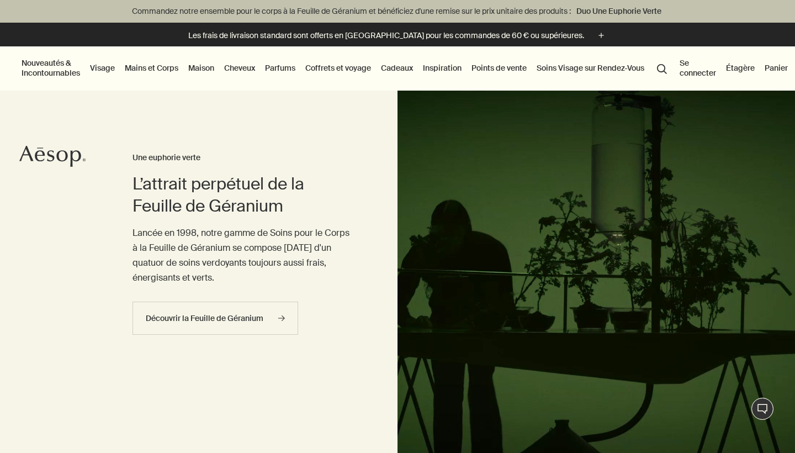
click at [111, 66] on link "Visage" at bounding box center [102, 68] width 29 height 14
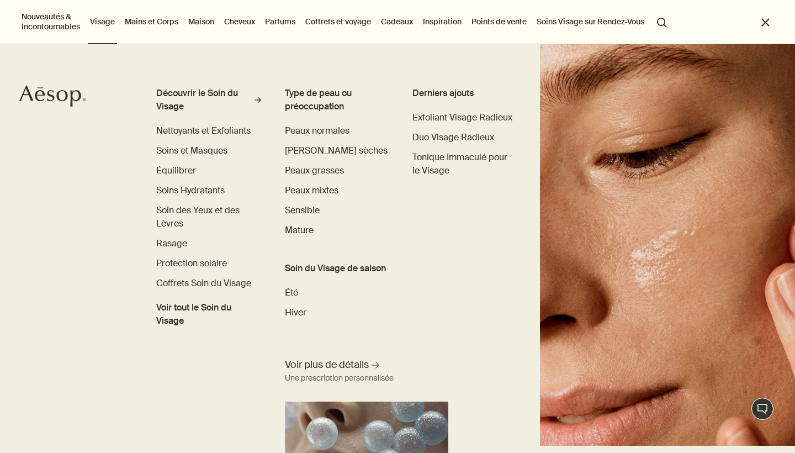
scroll to position [8, 0]
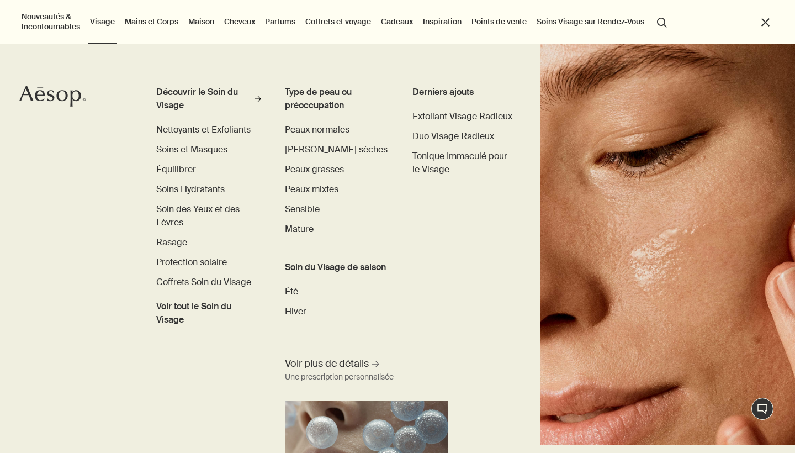
click at [147, 29] on li "Mains et Corps Découvrir les Soins pour les Mains et le Corps rightArrow Gels N…" at bounding box center [152, 22] width 58 height 44
click at [145, 23] on link "Mains et Corps" at bounding box center [152, 21] width 58 height 14
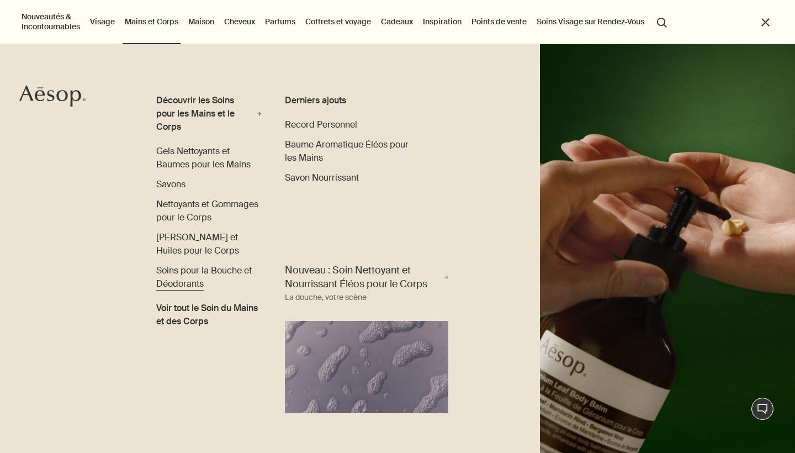
click at [230, 272] on span "Soins pour la Bouche et Déodorants" at bounding box center [204, 276] width 96 height 25
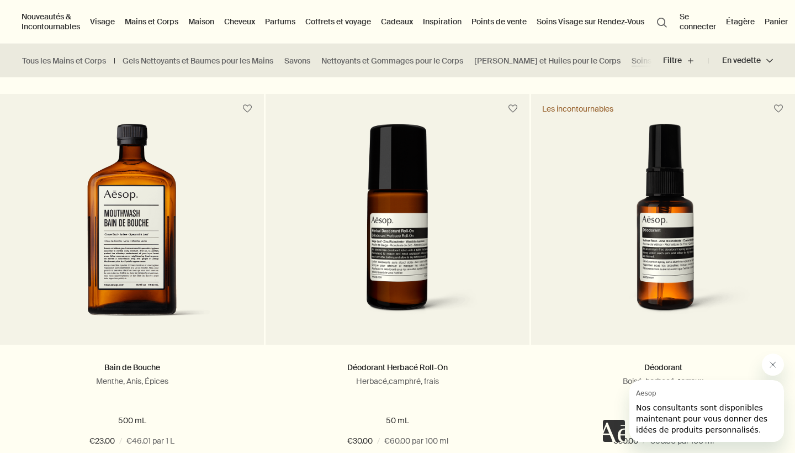
scroll to position [250, 0]
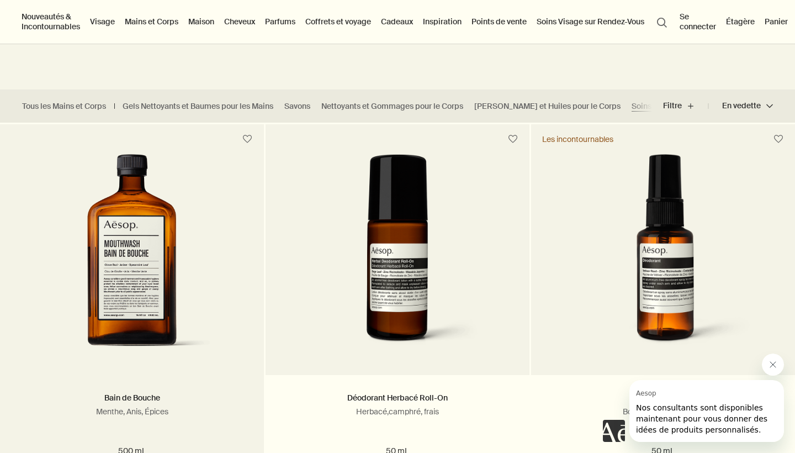
click at [204, 254] on img at bounding box center [132, 256] width 165 height 204
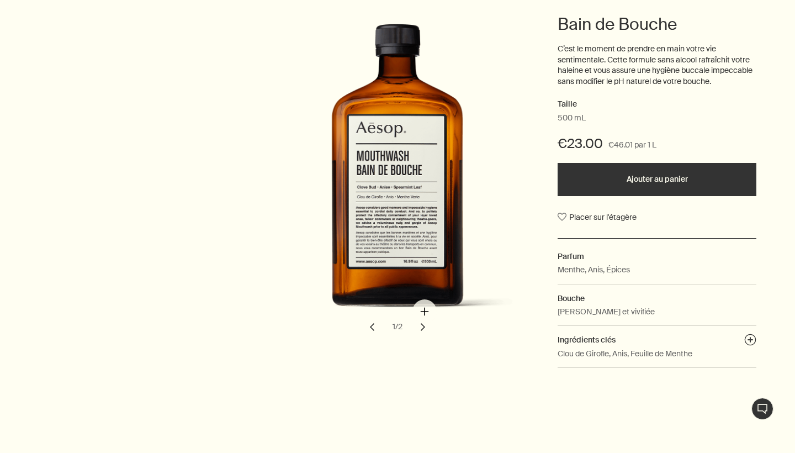
scroll to position [259, 0]
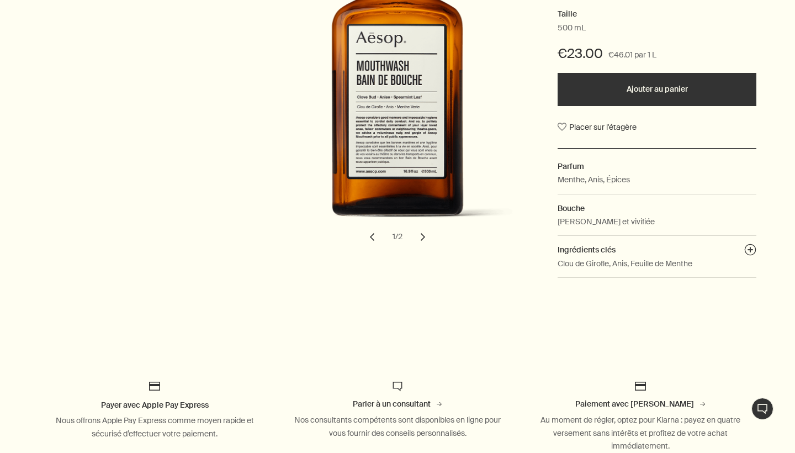
click at [418, 236] on button "chevron" at bounding box center [423, 237] width 24 height 24
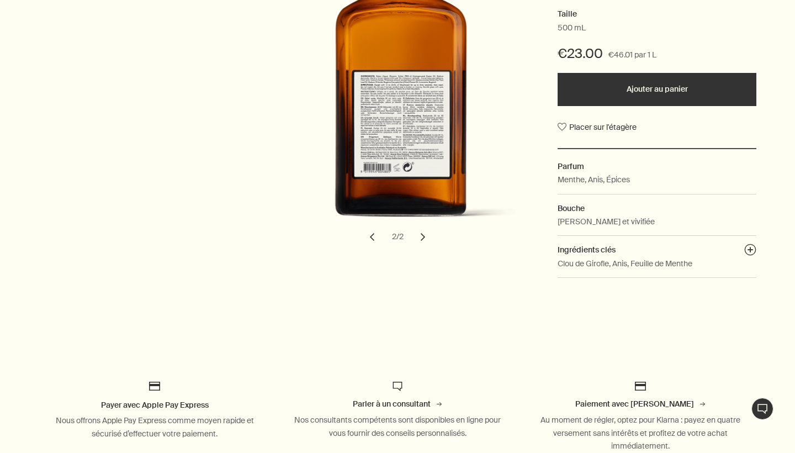
click at [372, 235] on button "chevron" at bounding box center [372, 237] width 24 height 24
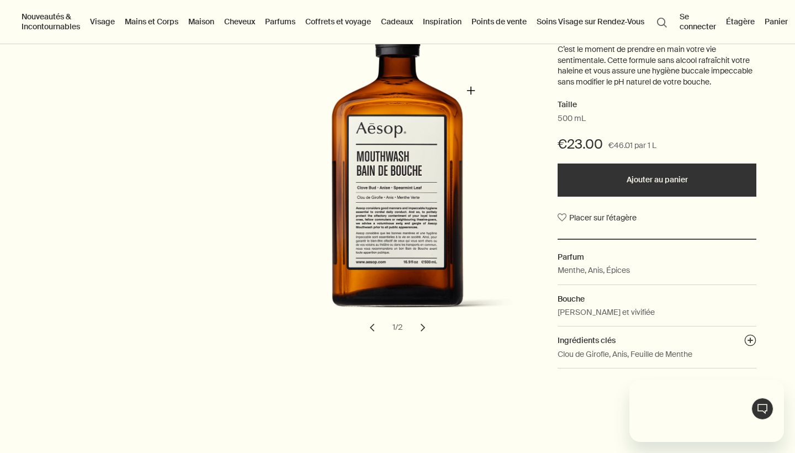
scroll to position [0, 0]
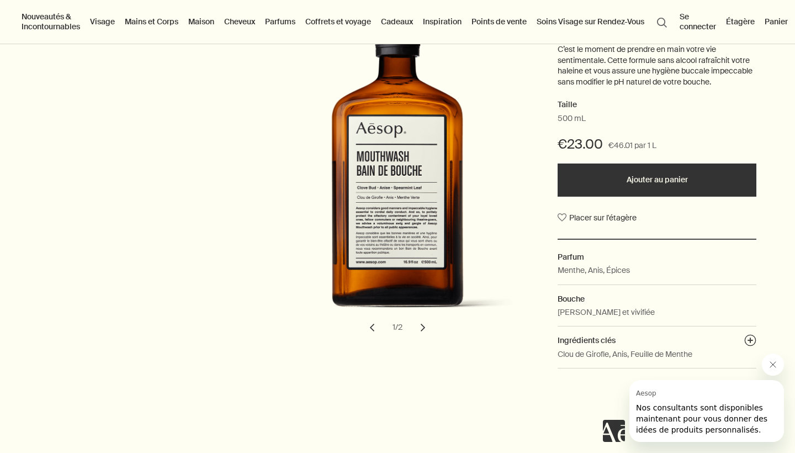
click at [427, 334] on button "chevron" at bounding box center [423, 327] width 24 height 24
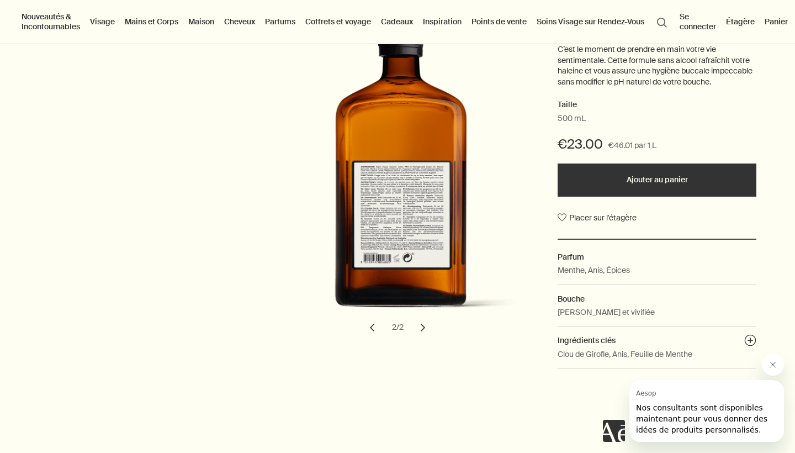
click at [368, 325] on button "chevron" at bounding box center [372, 327] width 24 height 24
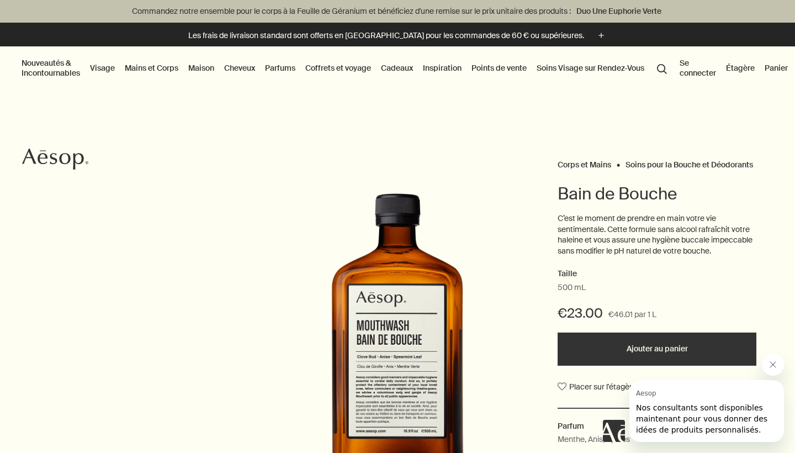
click at [153, 72] on link "Mains et Corps" at bounding box center [152, 68] width 58 height 14
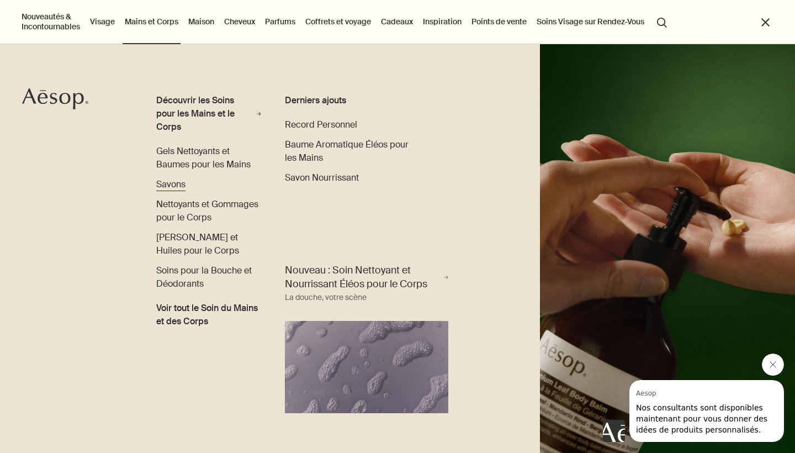
click at [183, 186] on span "Savons" at bounding box center [170, 184] width 29 height 12
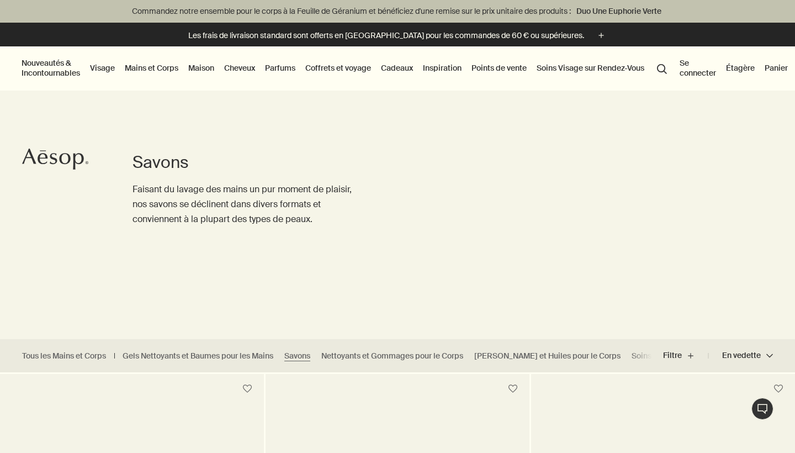
click at [144, 68] on link "Mains et Corps" at bounding box center [152, 68] width 58 height 14
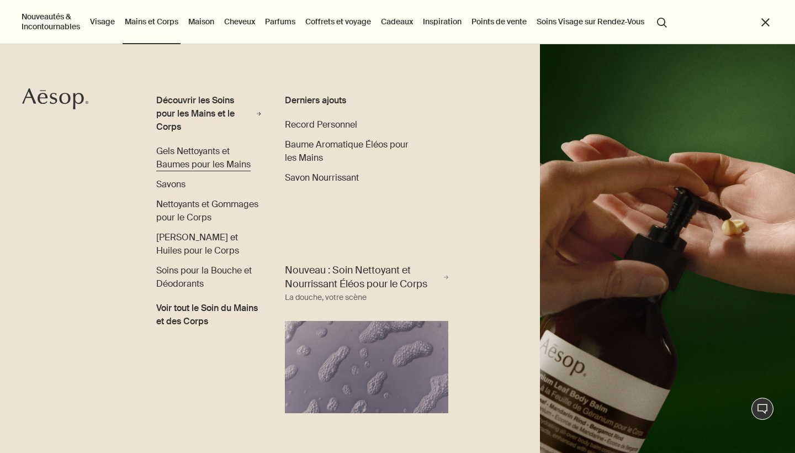
click at [163, 155] on span "Gels Nettoyants et Baumes pour les Mains" at bounding box center [203, 157] width 94 height 25
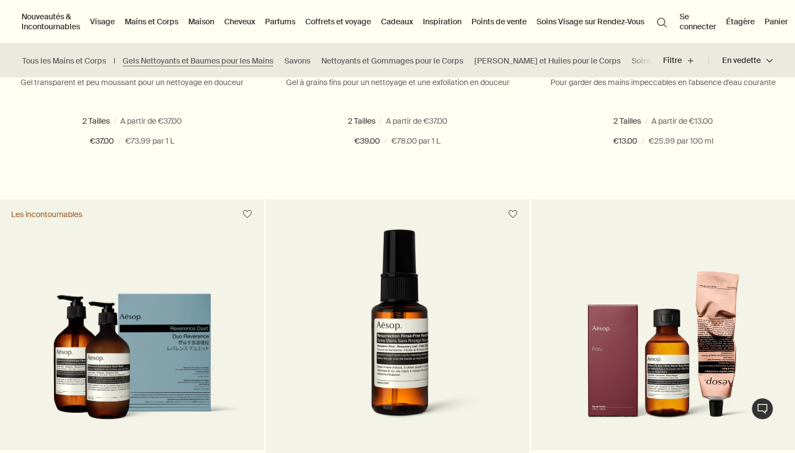
scroll to position [720, 0]
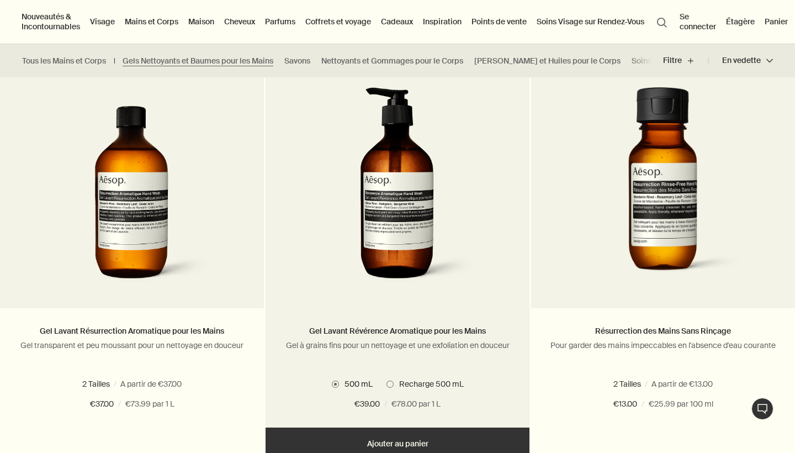
click at [434, 175] on img at bounding box center [397, 189] width 165 height 204
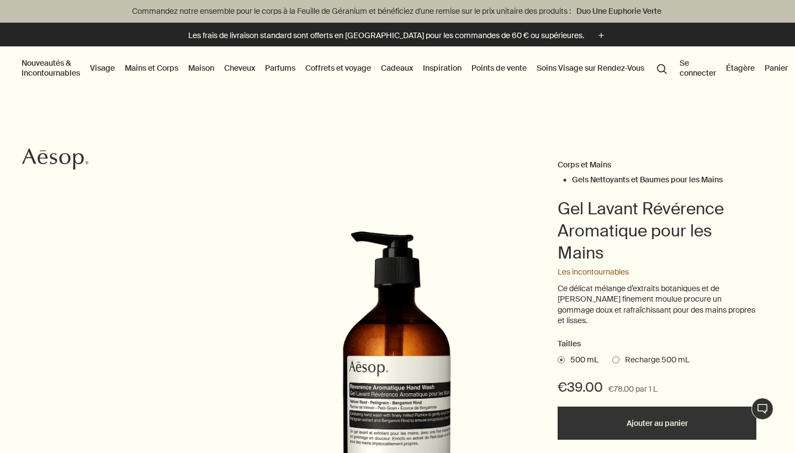
click at [621, 354] on span "Recharge 500 mL" at bounding box center [654, 359] width 70 height 11
click at [612, 354] on input "Recharge 500 mL" at bounding box center [612, 357] width 0 height 7
click at [564, 356] on span at bounding box center [561, 359] width 7 height 7
click at [558, 354] on input "500 mL" at bounding box center [558, 357] width 0 height 7
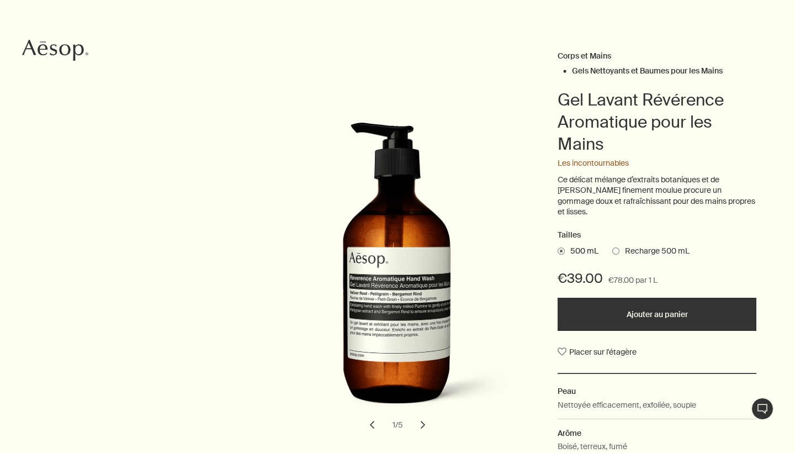
scroll to position [115, 0]
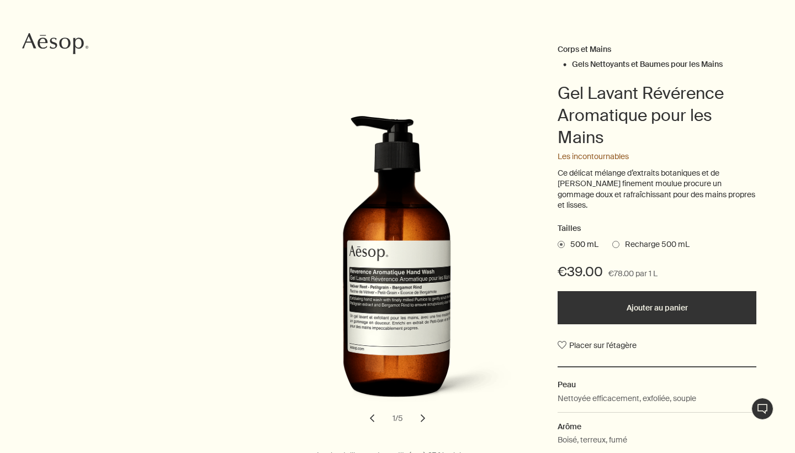
click at [423, 408] on button "chevron" at bounding box center [423, 418] width 24 height 24
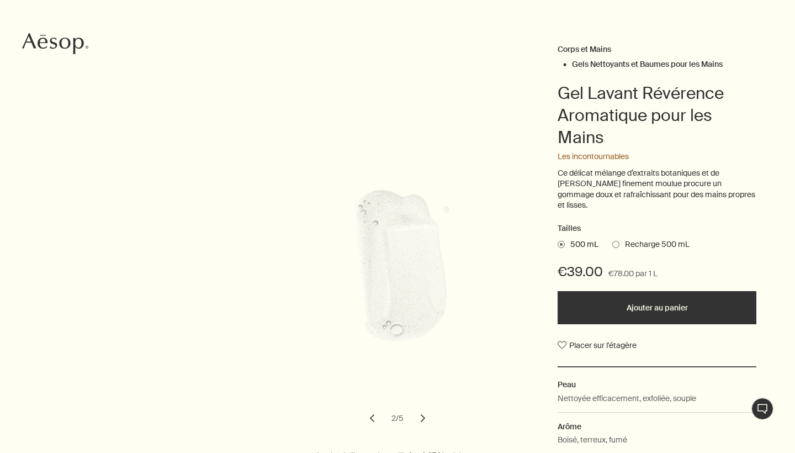
click at [423, 408] on button "chevron" at bounding box center [423, 418] width 24 height 24
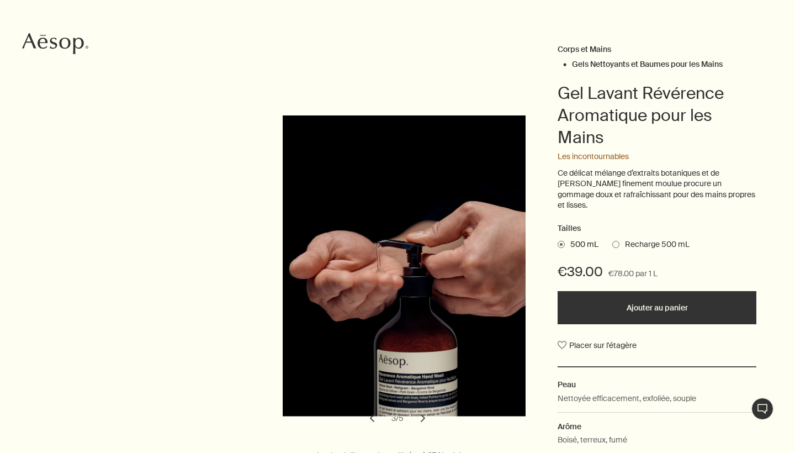
click at [423, 408] on button "chevron" at bounding box center [423, 418] width 24 height 24
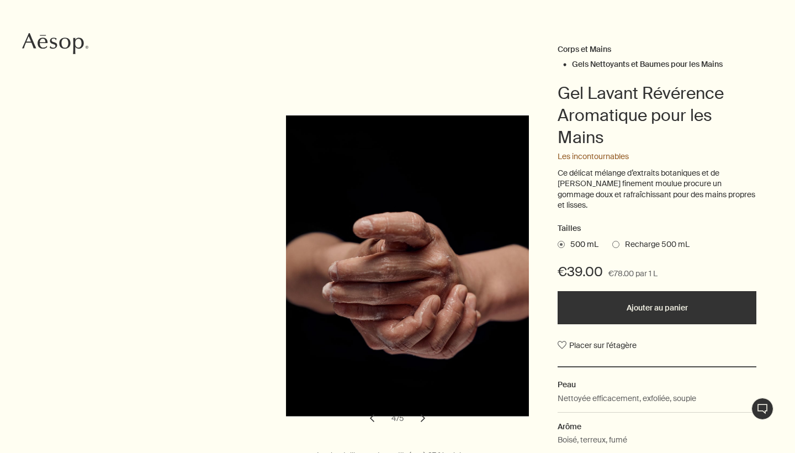
click at [423, 408] on button "chevron" at bounding box center [423, 418] width 24 height 24
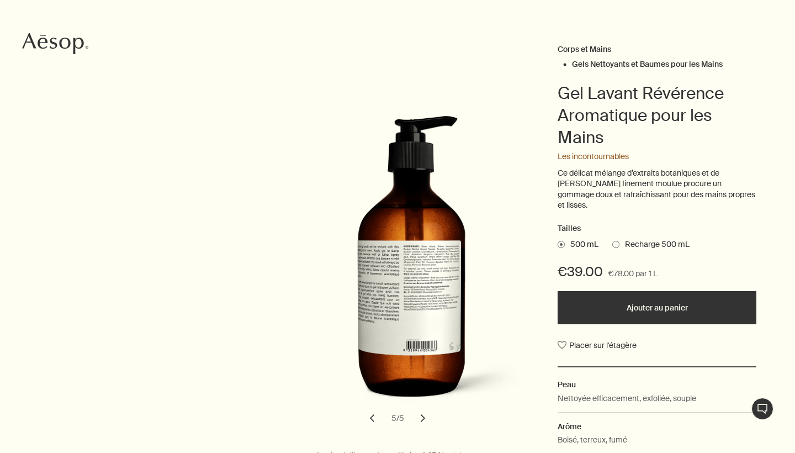
click at [423, 407] on button "chevron" at bounding box center [423, 418] width 24 height 24
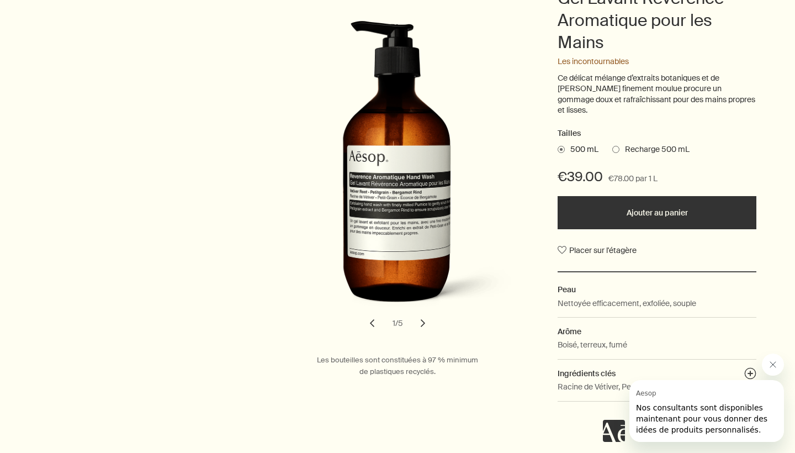
scroll to position [211, 0]
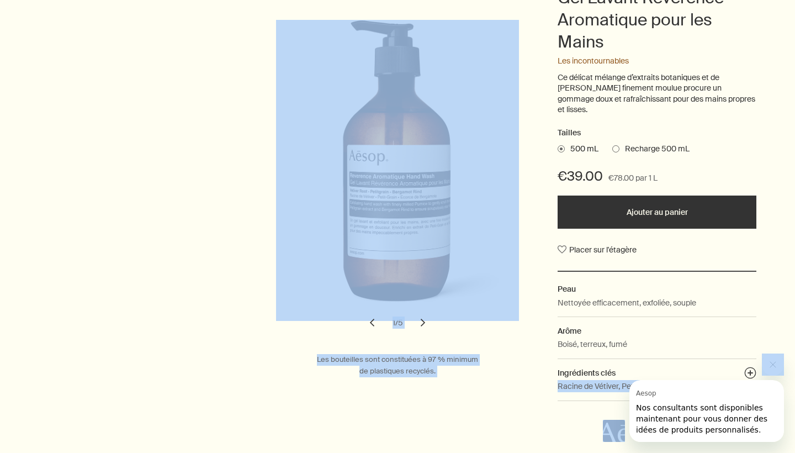
drag, startPoint x: 556, startPoint y: 369, endPoint x: 617, endPoint y: 374, distance: 61.5
click at [617, 242] on body "Skip to main content Commandez notre ensemble pour le corps à la Feuille de Gér…" at bounding box center [397, 15] width 795 height 453
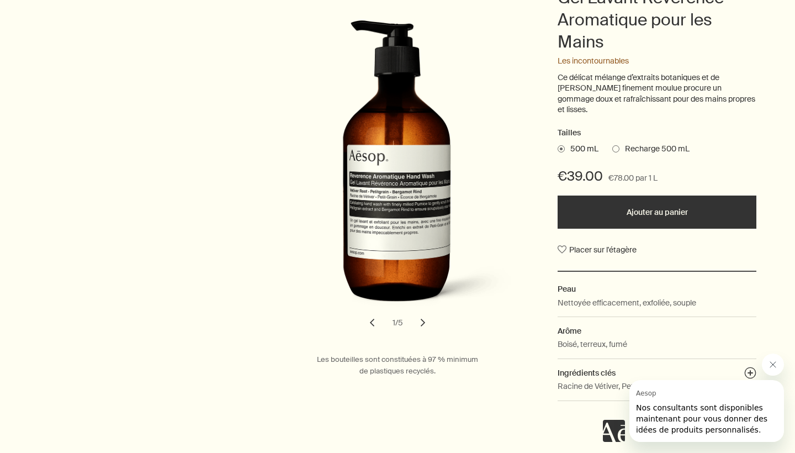
click at [618, 371] on div "Aesop dit « Nos consultants sont disponibles maintenant pour vous donner des id…" at bounding box center [693, 397] width 181 height 88
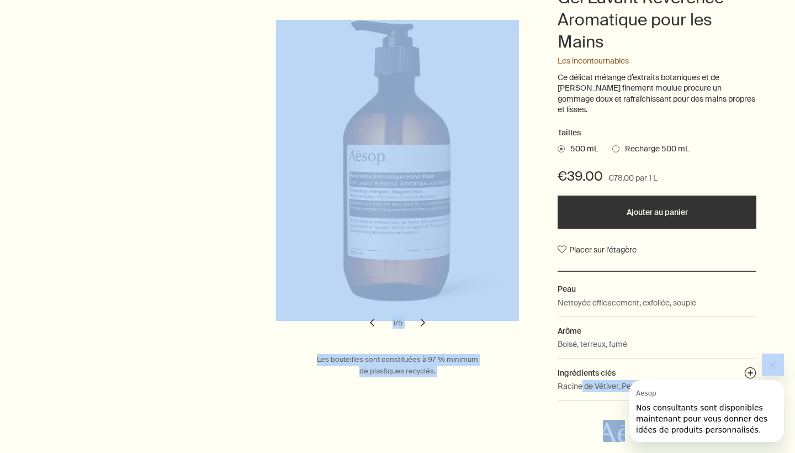
drag, startPoint x: 618, startPoint y: 370, endPoint x: 582, endPoint y: 368, distance: 36.5
click at [582, 242] on body "Skip to main content Commandez notre ensemble pour le corps à la Feuille de Gér…" at bounding box center [397, 15] width 795 height 453
click at [581, 380] on p "Racine de Vétiver, Petit-grain, Écorce de Bergamote" at bounding box center [649, 386] width 182 height 12
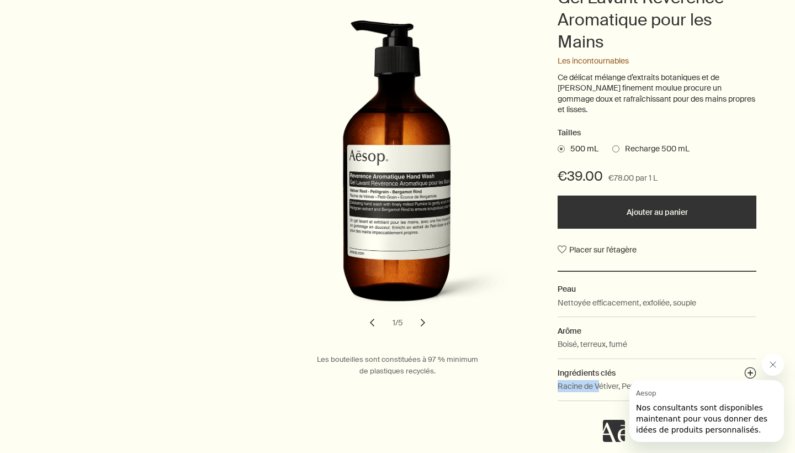
drag, startPoint x: 559, startPoint y: 369, endPoint x: 598, endPoint y: 372, distance: 39.3
click at [598, 380] on p "Racine de Vétiver, Petit-grain, Écorce de Bergamote" at bounding box center [649, 386] width 182 height 12
click at [621, 370] on div "Aesop dit « Nos consultants sont disponibles maintenant pour vous donner des id…" at bounding box center [693, 397] width 181 height 88
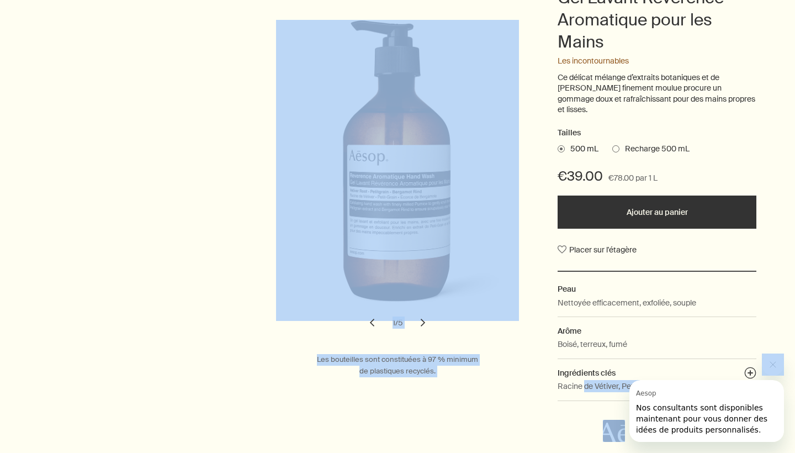
drag, startPoint x: 620, startPoint y: 370, endPoint x: 585, endPoint y: 369, distance: 35.4
click at [585, 242] on body "Skip to main content Commandez notre ensemble pour le corps à la Feuille de Gér…" at bounding box center [397, 15] width 795 height 453
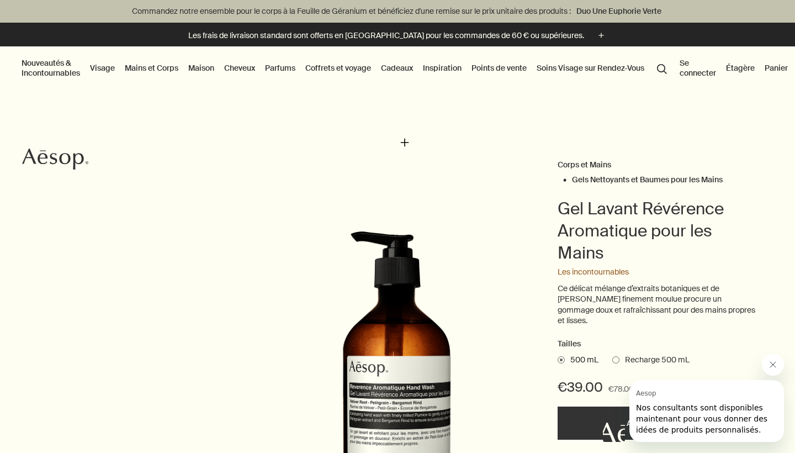
scroll to position [0, 0]
click at [149, 68] on link "Mains et Corps" at bounding box center [152, 68] width 58 height 14
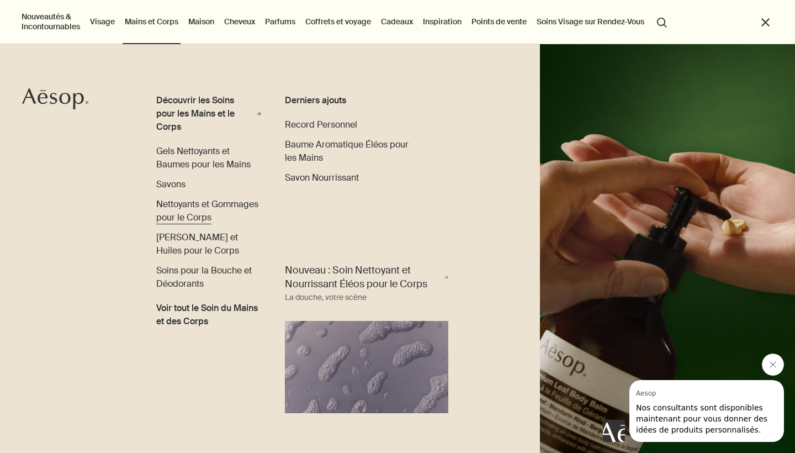
click at [221, 203] on span "Nettoyants et Gommages pour le Corps" at bounding box center [207, 210] width 102 height 25
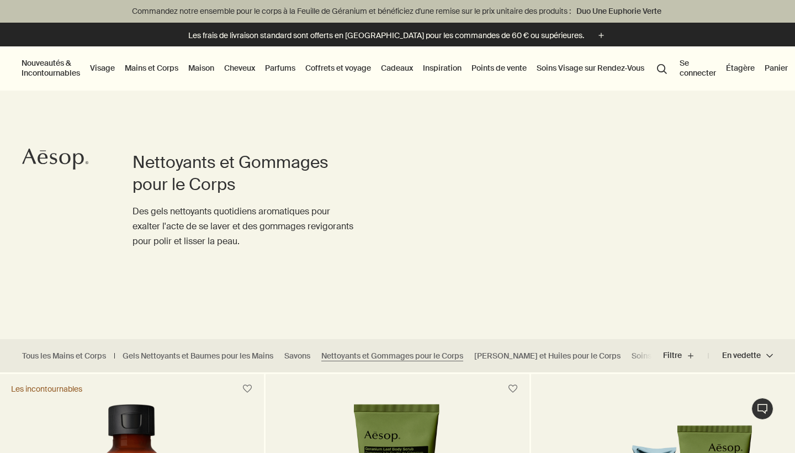
click at [235, 63] on link "Cheveux" at bounding box center [239, 68] width 35 height 14
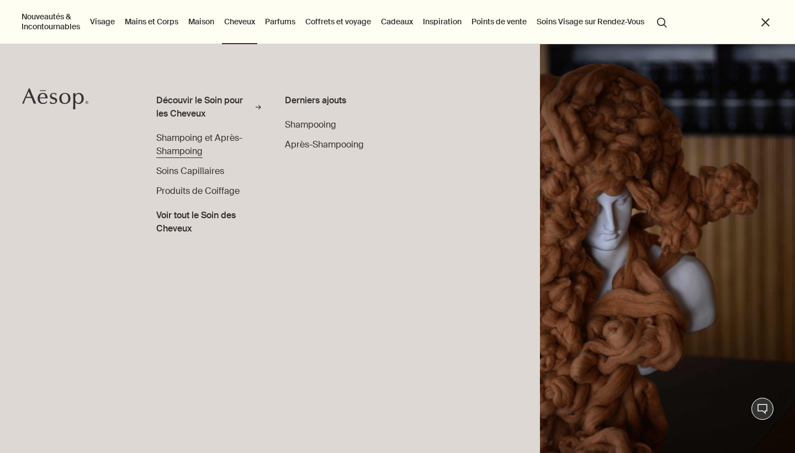
click at [203, 137] on span "Shampoing et Après-Shampoing" at bounding box center [199, 144] width 86 height 25
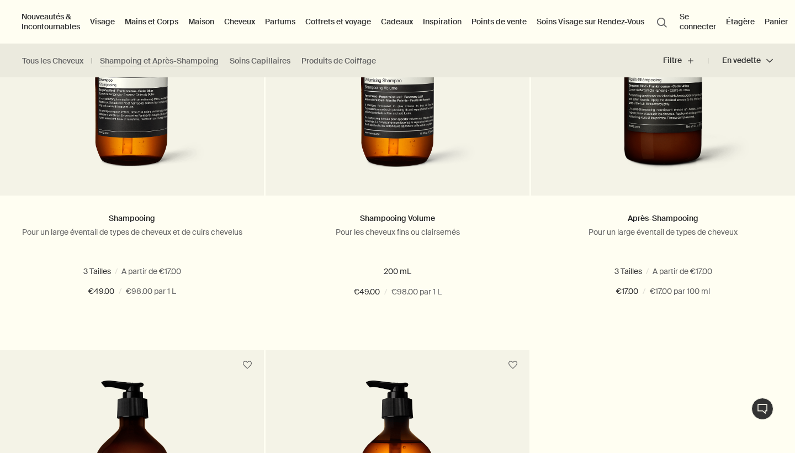
scroll to position [404, 0]
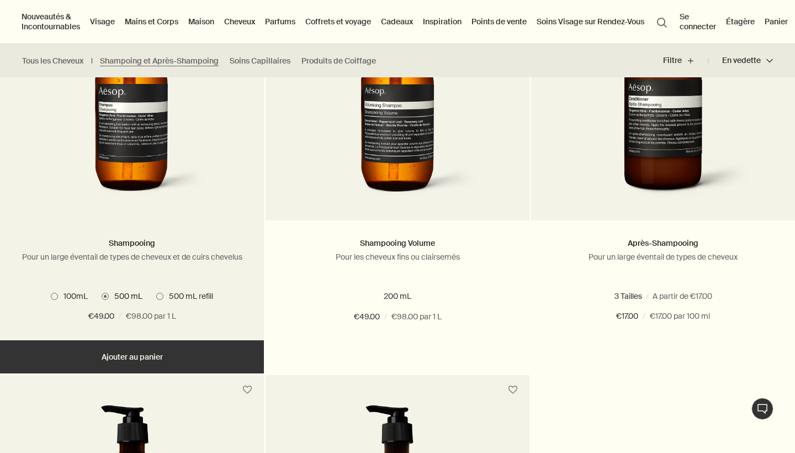
click at [173, 133] on img at bounding box center [132, 101] width 165 height 204
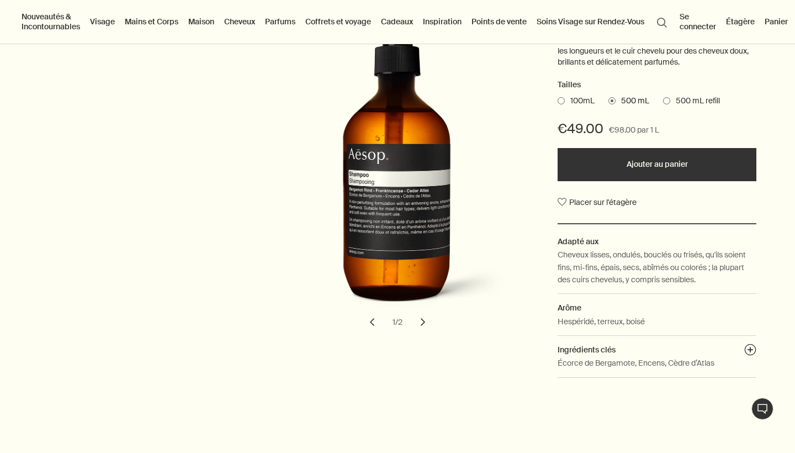
scroll to position [120, 0]
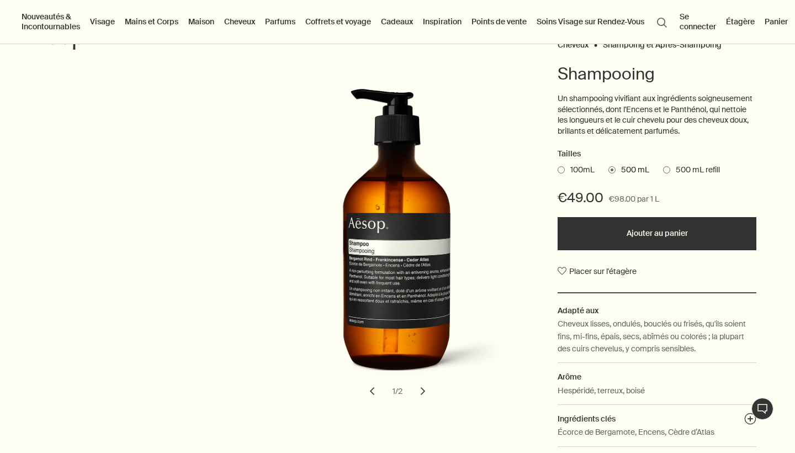
click at [421, 385] on button "chevron" at bounding box center [423, 391] width 24 height 24
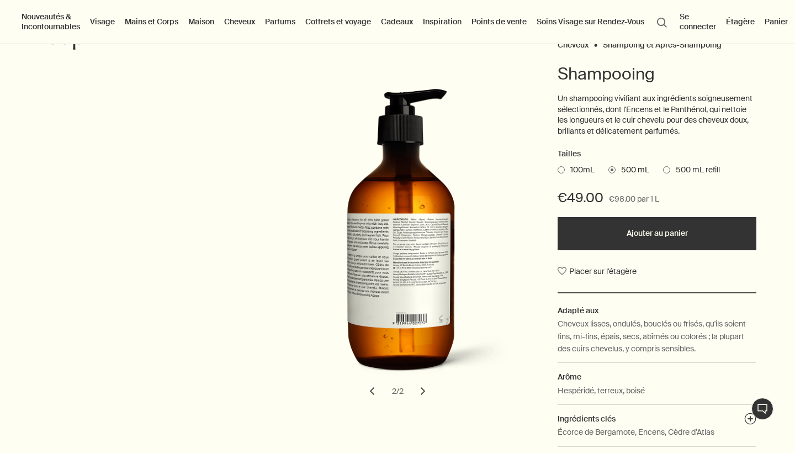
click at [377, 389] on button "chevron" at bounding box center [372, 391] width 24 height 24
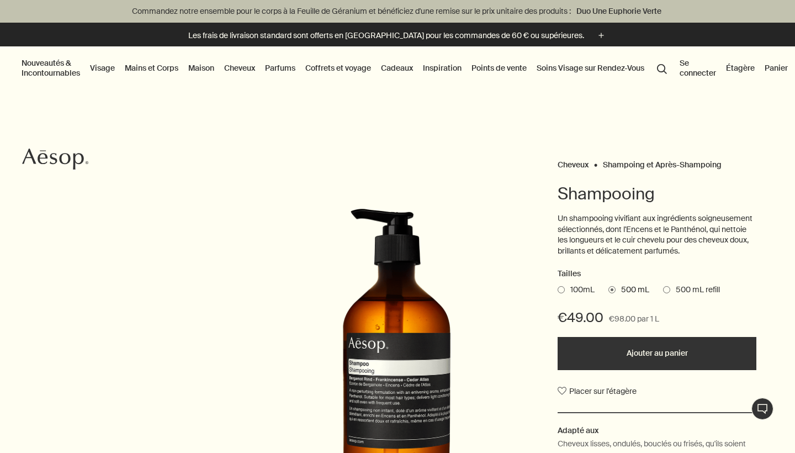
scroll to position [0, 0]
click at [277, 68] on link "Parfums" at bounding box center [280, 68] width 35 height 14
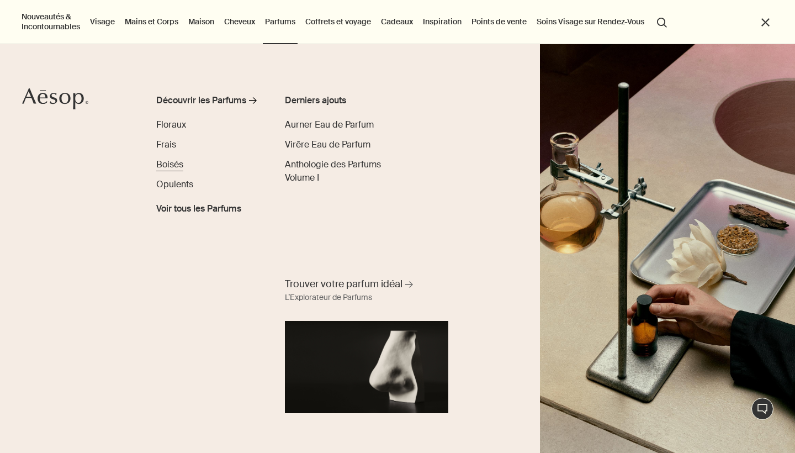
click at [181, 165] on span "Boisés" at bounding box center [169, 164] width 27 height 12
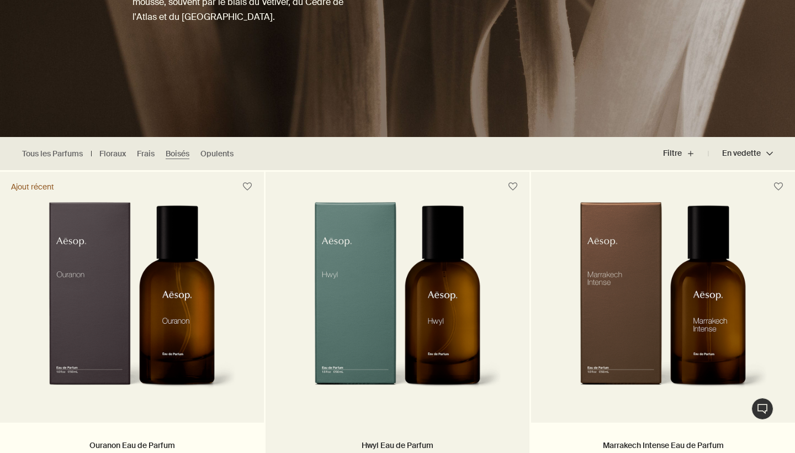
scroll to position [303, 0]
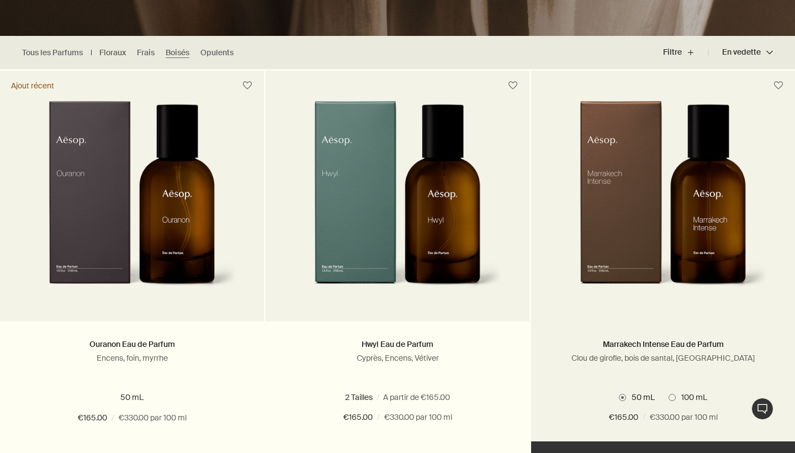
click at [670, 394] on span at bounding box center [672, 397] width 7 height 7
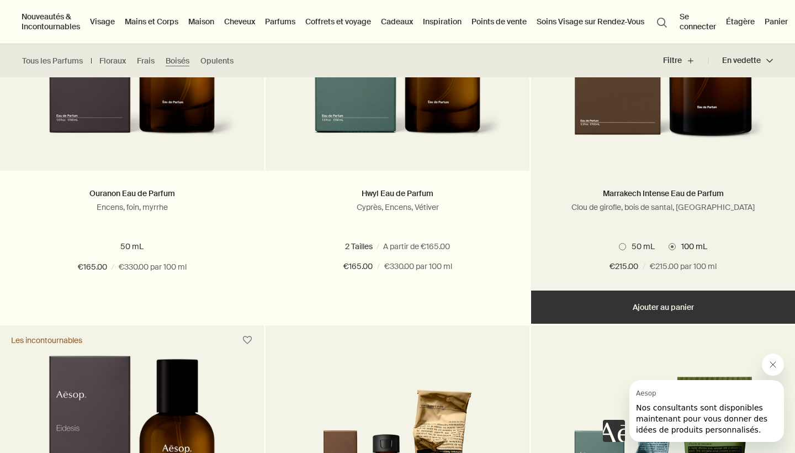
scroll to position [316, 0]
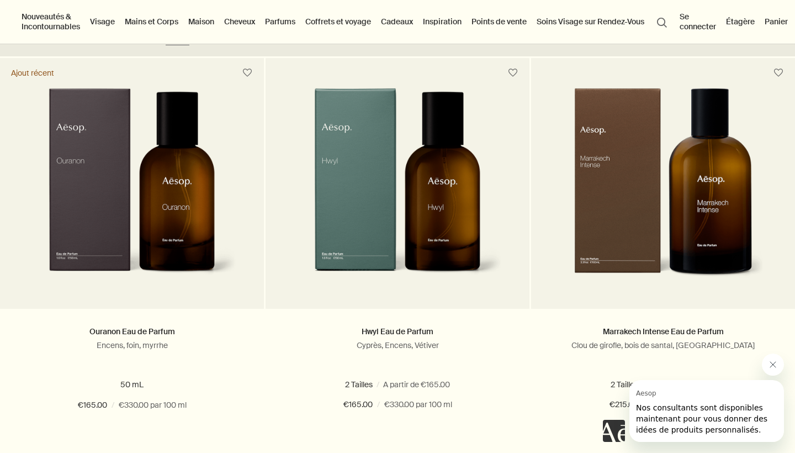
click at [215, 20] on link "Maison" at bounding box center [201, 21] width 30 height 14
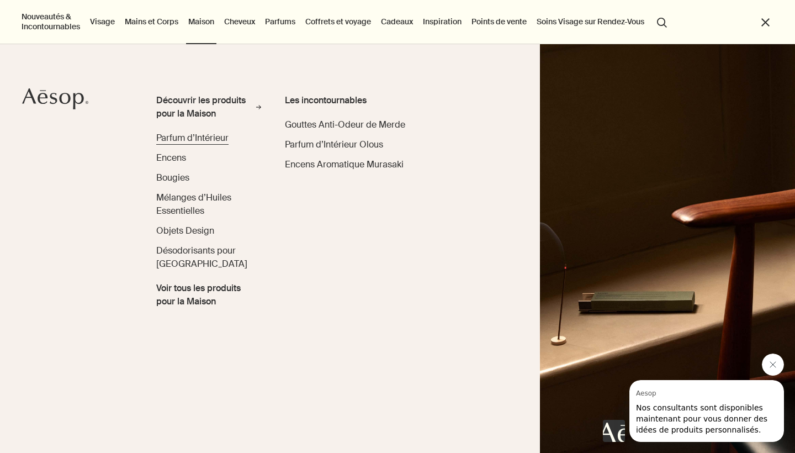
click at [225, 140] on span "Parfum d’Intérieur" at bounding box center [192, 138] width 72 height 12
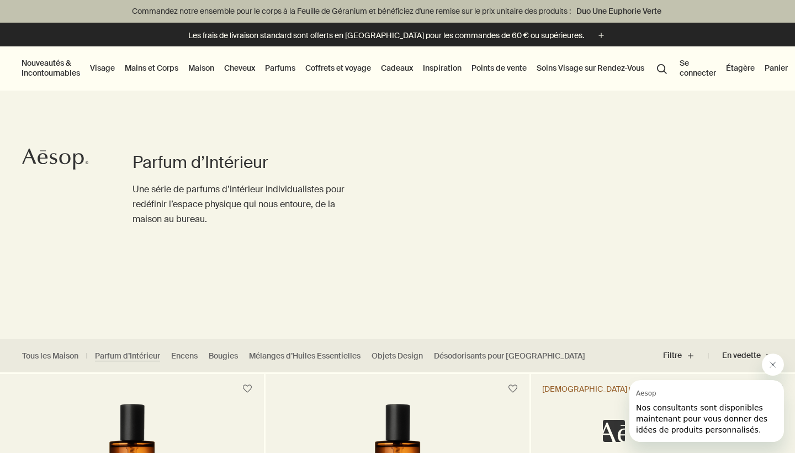
click at [206, 65] on link "Maison" at bounding box center [201, 68] width 30 height 14
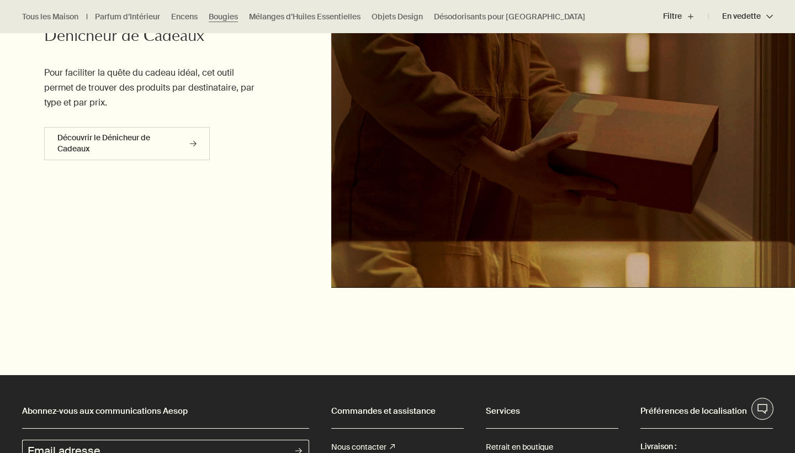
scroll to position [958, 0]
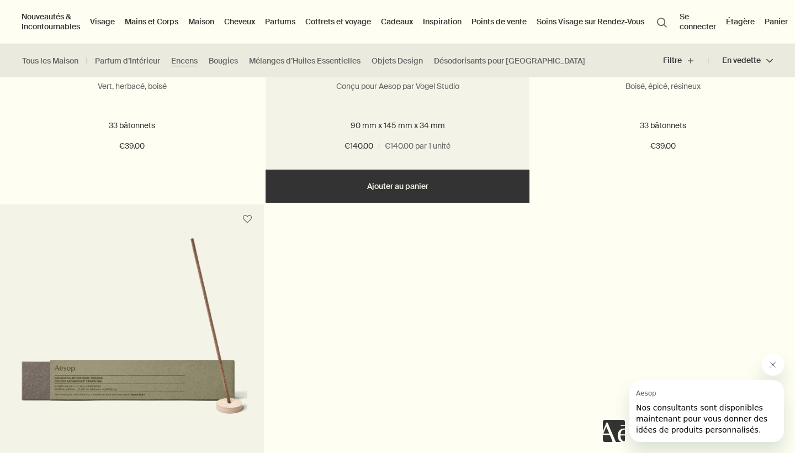
scroll to position [448, 0]
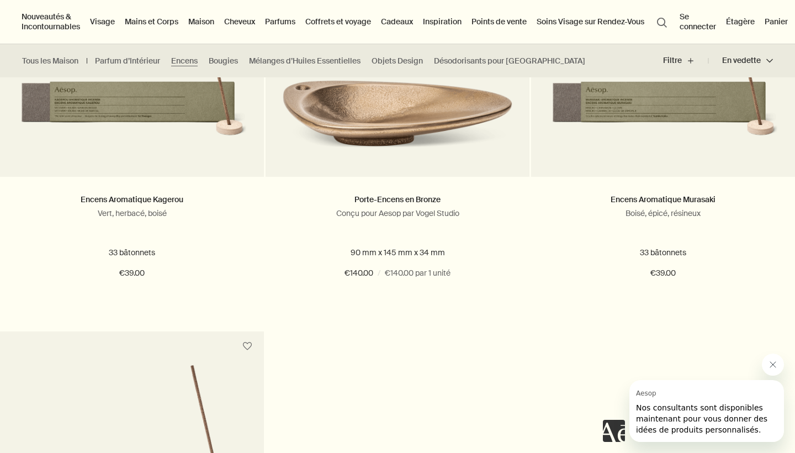
click at [429, 23] on link "Inspiration" at bounding box center [442, 21] width 43 height 14
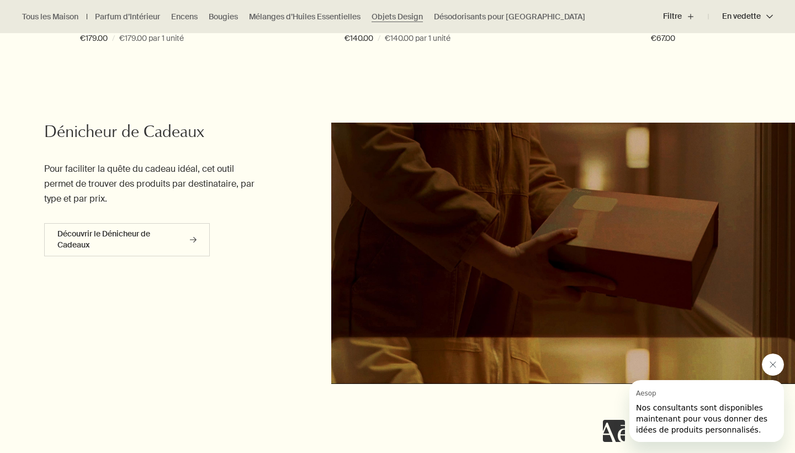
scroll to position [931, 0]
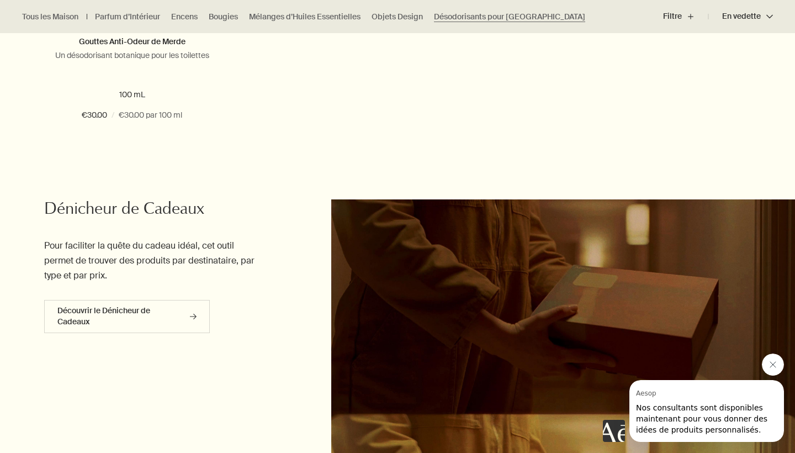
scroll to position [709, 0]
